Goal: Task Accomplishment & Management: Manage account settings

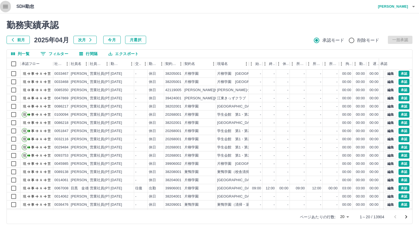
click at [6, 8] on icon "button" at bounding box center [5, 6] width 5 height 3
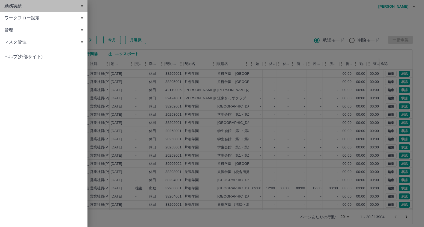
click at [11, 6] on span "勤務実績" at bounding box center [44, 6] width 81 height 7
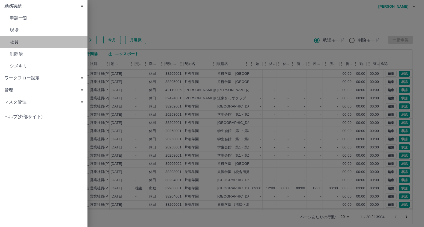
click at [13, 43] on span "社員" at bounding box center [46, 42] width 73 height 7
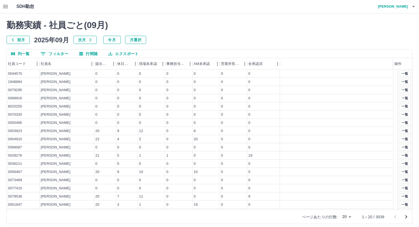
click at [56, 53] on button "0 フィルター" at bounding box center [54, 54] width 37 height 8
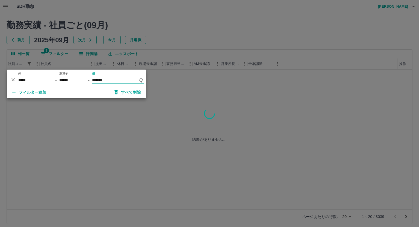
type input "*******"
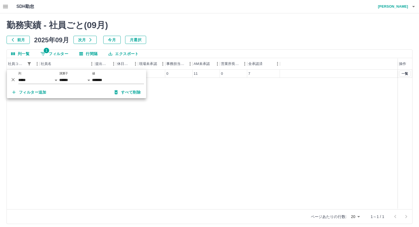
click at [189, 101] on div "0058791 [PERSON_NAME] 19 3 1 0 11 0 7 一覧" at bounding box center [210, 140] width 406 height 140
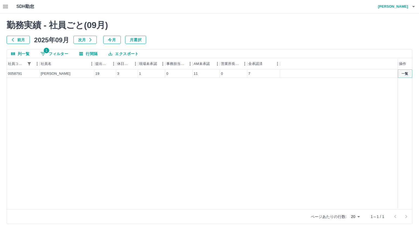
click at [406, 74] on button "一覧" at bounding box center [404, 74] width 11 height 6
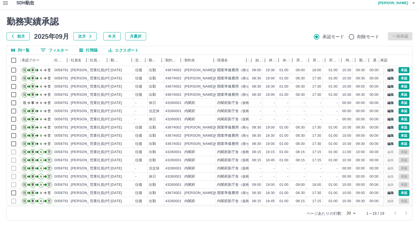
click at [374, 2] on div "SDH勤怠 中西　弘和" at bounding box center [209, 2] width 419 height 13
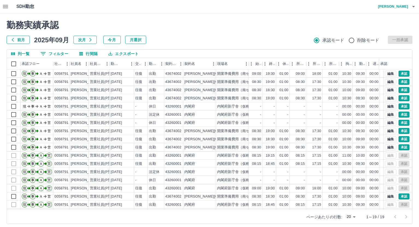
click at [396, 6] on h4 "中西　弘和" at bounding box center [392, 6] width 33 height 13
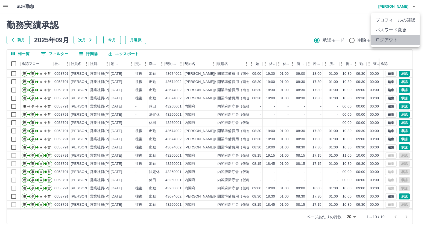
drag, startPoint x: 387, startPoint y: 39, endPoint x: 380, endPoint y: 36, distance: 7.2
click at [386, 38] on li "ログアウト" at bounding box center [395, 40] width 48 height 10
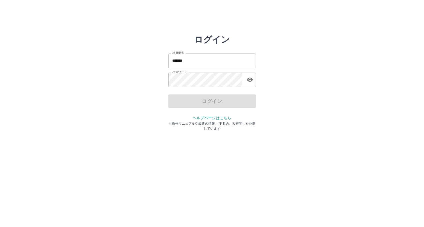
drag, startPoint x: 205, startPoint y: 61, endPoint x: 215, endPoint y: 61, distance: 9.8
click at [205, 61] on input "*******" at bounding box center [211, 61] width 87 height 14
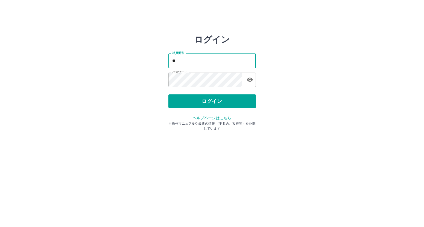
type input "*"
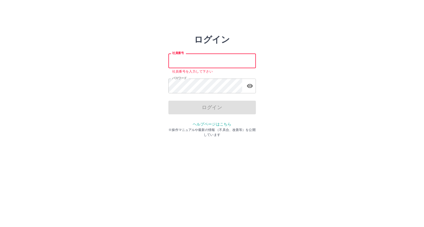
paste input "*******"
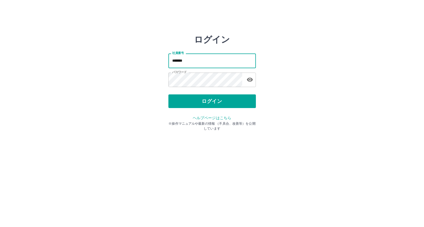
type input "*******"
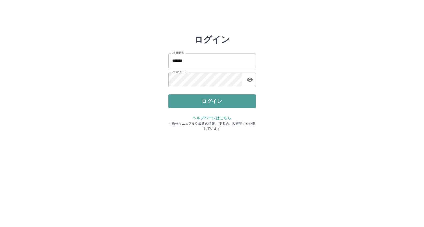
click at [192, 103] on button "ログイン" at bounding box center [211, 102] width 87 height 14
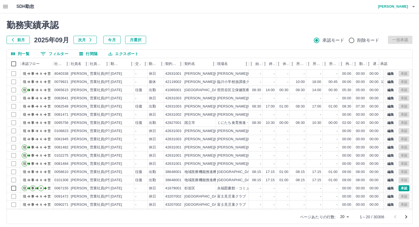
click at [5, 5] on icon "button" at bounding box center [5, 6] width 5 height 3
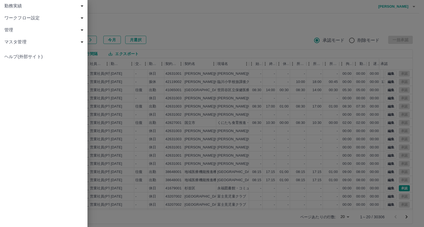
click at [11, 4] on span "勤務実績" at bounding box center [44, 6] width 81 height 7
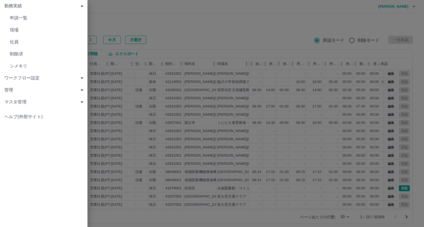
drag, startPoint x: 15, startPoint y: 39, endPoint x: 18, endPoint y: 40, distance: 2.9
click at [15, 39] on span "社員" at bounding box center [46, 42] width 73 height 7
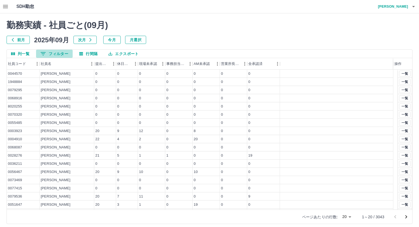
click at [56, 53] on button "0 フィルター" at bounding box center [54, 54] width 37 height 8
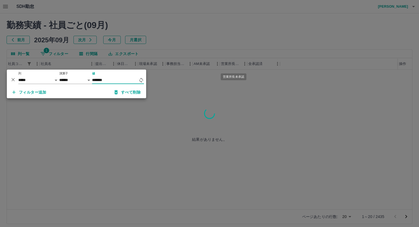
type input "*******"
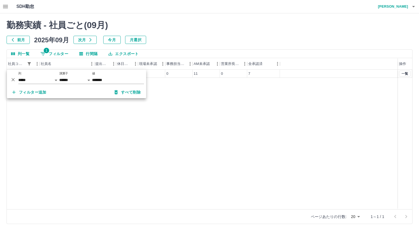
click at [228, 125] on div "0058791 [PERSON_NAME] 19 3 1 0 11 0 7 一覧" at bounding box center [210, 140] width 406 height 140
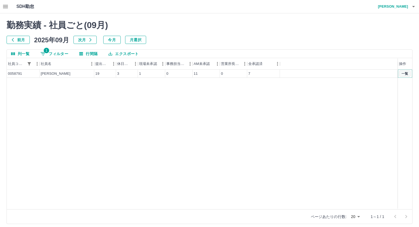
click at [406, 74] on button "一覧" at bounding box center [404, 74] width 11 height 6
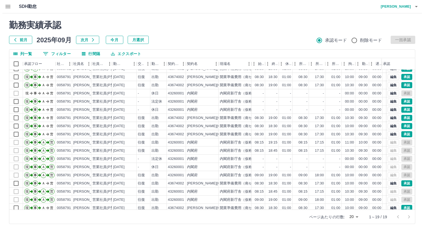
scroll to position [20, 0]
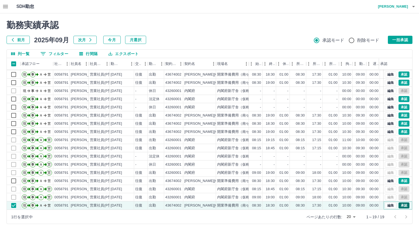
click at [399, 203] on button "承認" at bounding box center [404, 206] width 11 height 6
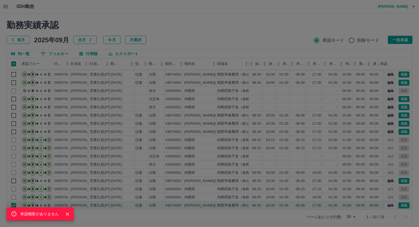
click at [65, 214] on icon "Close" at bounding box center [67, 214] width 5 height 5
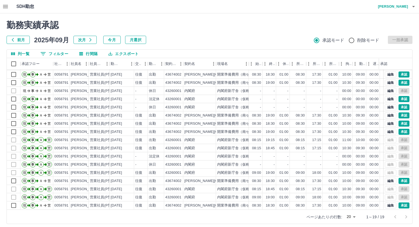
click at [403, 6] on h4 "小林 潤" at bounding box center [392, 6] width 33 height 13
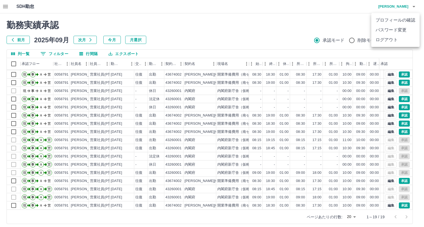
click at [385, 40] on li "ログアウト" at bounding box center [395, 40] width 48 height 10
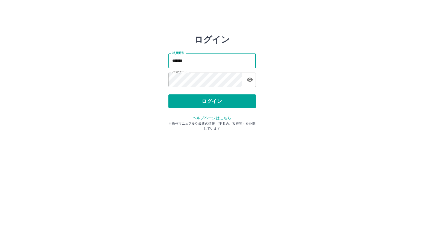
drag, startPoint x: 205, startPoint y: 61, endPoint x: 206, endPoint y: 64, distance: 3.1
click at [205, 61] on input "*******" at bounding box center [211, 61] width 87 height 14
type input "*"
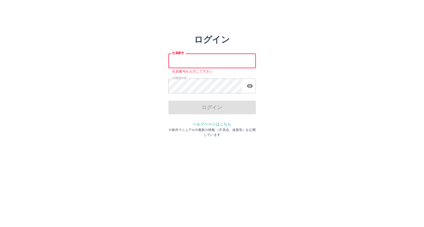
paste input "*******"
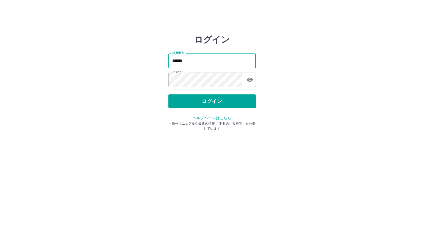
type input "*******"
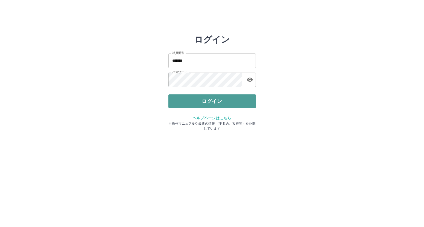
click at [193, 98] on button "ログイン" at bounding box center [211, 102] width 87 height 14
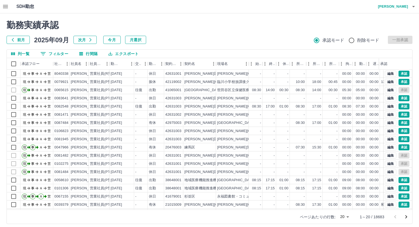
click at [4, 8] on icon "button" at bounding box center [5, 6] width 7 height 7
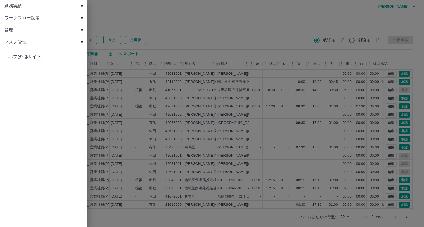
drag, startPoint x: 13, startPoint y: 5, endPoint x: 22, endPoint y: 7, distance: 9.0
click at [14, 5] on span "勤務実績" at bounding box center [44, 6] width 81 height 7
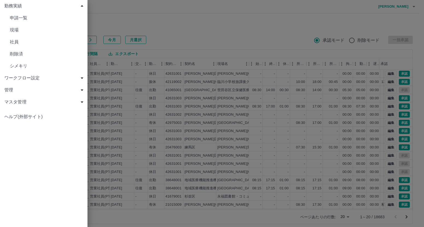
drag, startPoint x: 13, startPoint y: 41, endPoint x: 33, endPoint y: 41, distance: 19.1
click at [14, 41] on span "社員" at bounding box center [46, 42] width 73 height 7
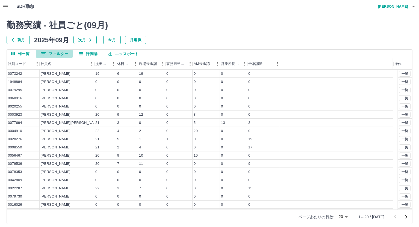
click at [60, 55] on button "0 フィルター" at bounding box center [54, 54] width 37 height 8
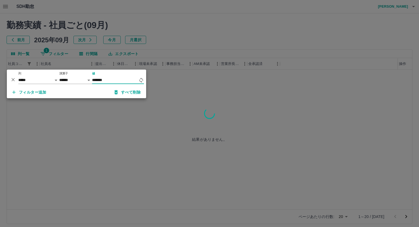
type input "*******"
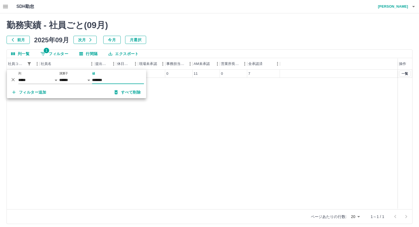
click at [191, 112] on div "0058791 [PERSON_NAME] 19 3 1 0 11 0 7 一覧" at bounding box center [210, 140] width 406 height 140
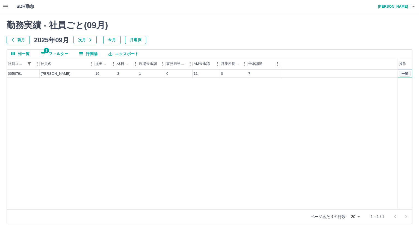
click at [407, 74] on button "一覧" at bounding box center [404, 74] width 11 height 6
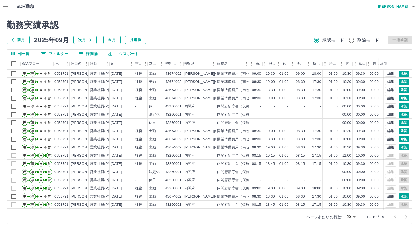
scroll to position [20, 0]
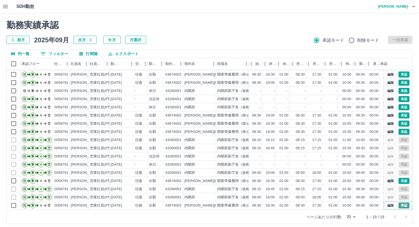
click at [399, 203] on button "承認" at bounding box center [404, 206] width 11 height 6
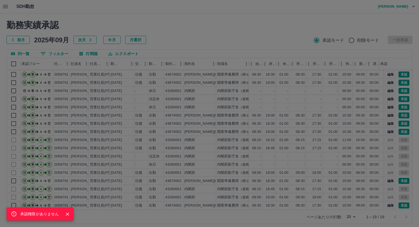
click at [253, 34] on div "承認権限がありません" at bounding box center [209, 113] width 419 height 227
